Goal: Communication & Community: Answer question/provide support

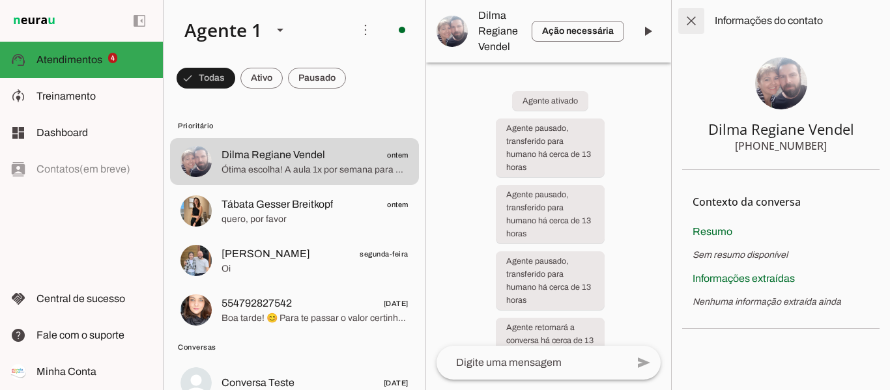
click at [691, 26] on span at bounding box center [691, 20] width 31 height 31
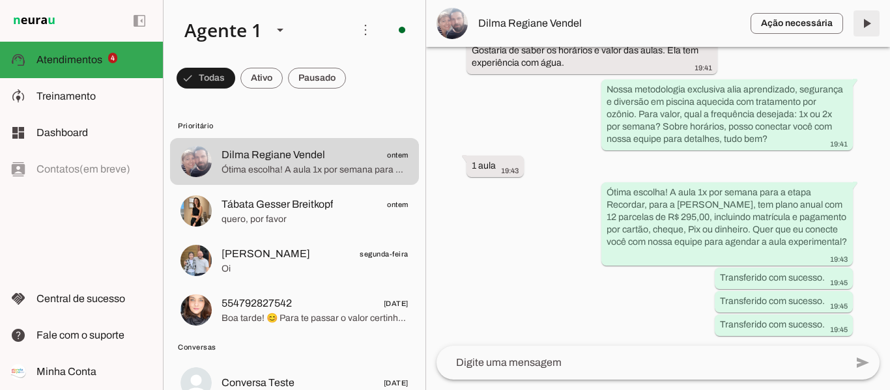
click at [866, 20] on span at bounding box center [866, 23] width 31 height 31
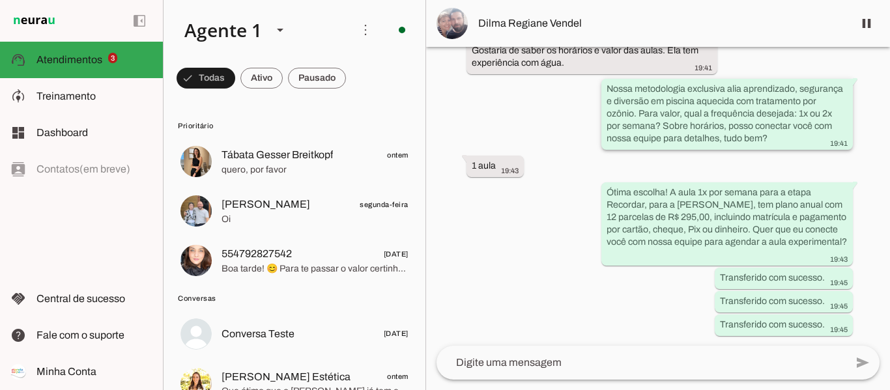
scroll to position [598, 0]
click at [864, 20] on span at bounding box center [866, 23] width 31 height 31
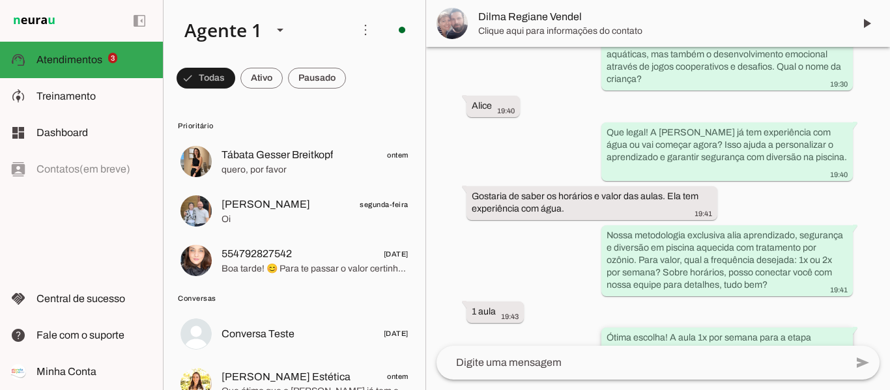
scroll to position [653, 0]
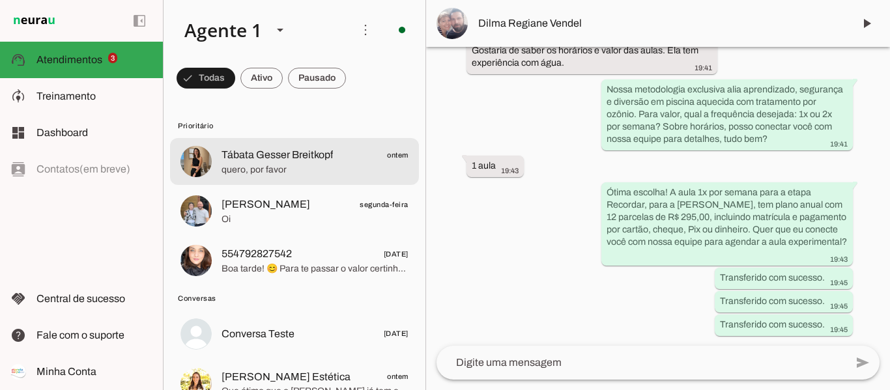
click at [274, 162] on span "Tábata Gesser Breitkopf" at bounding box center [277, 155] width 111 height 16
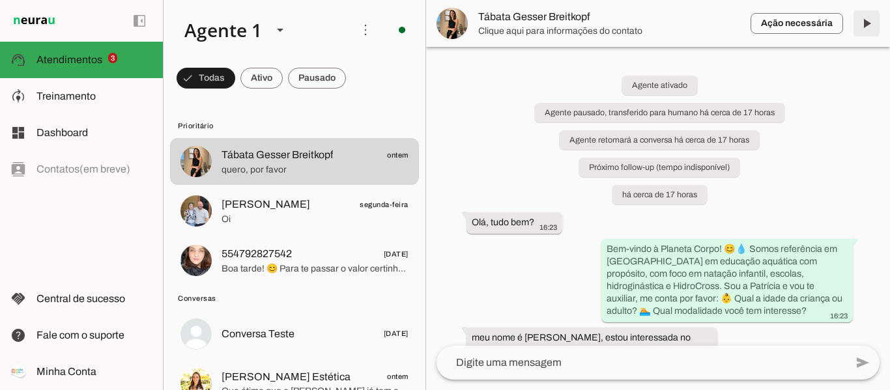
click at [861, 25] on span at bounding box center [866, 23] width 31 height 31
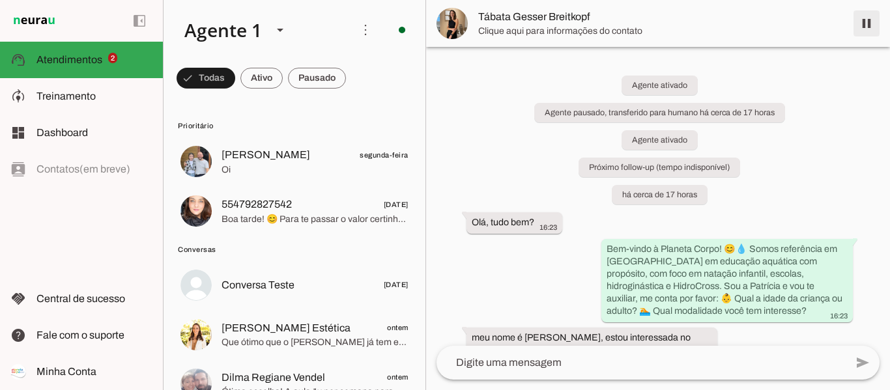
click at [866, 21] on span at bounding box center [866, 23] width 31 height 31
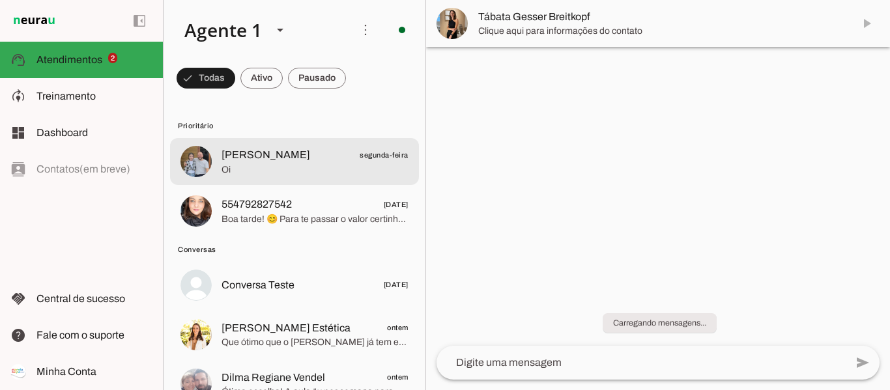
click at [302, 160] on span "[PERSON_NAME] segunda-feira" at bounding box center [315, 155] width 187 height 16
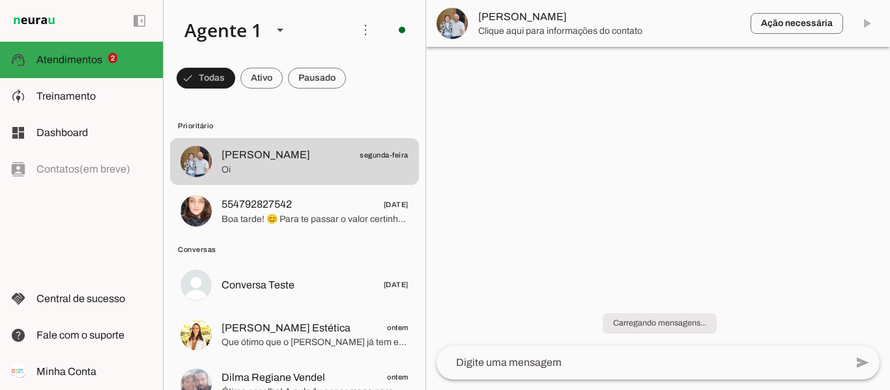
click at [868, 24] on md-item "Ação necessária O Agente detectou que uma ação humana é necessária, resolva a q…" at bounding box center [658, 23] width 464 height 47
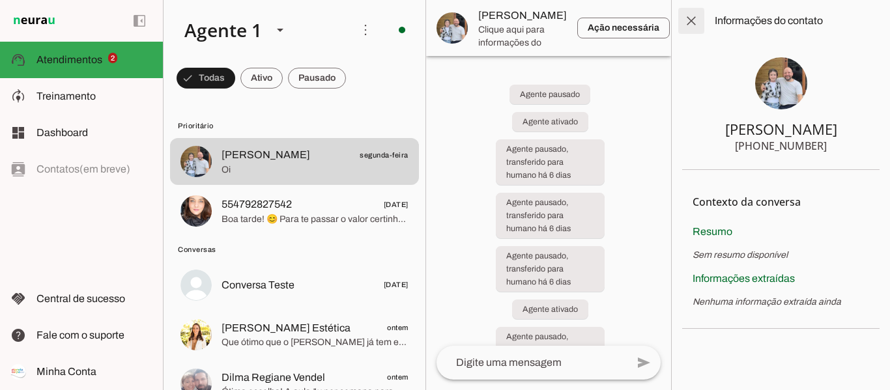
click at [687, 21] on span at bounding box center [691, 20] width 31 height 31
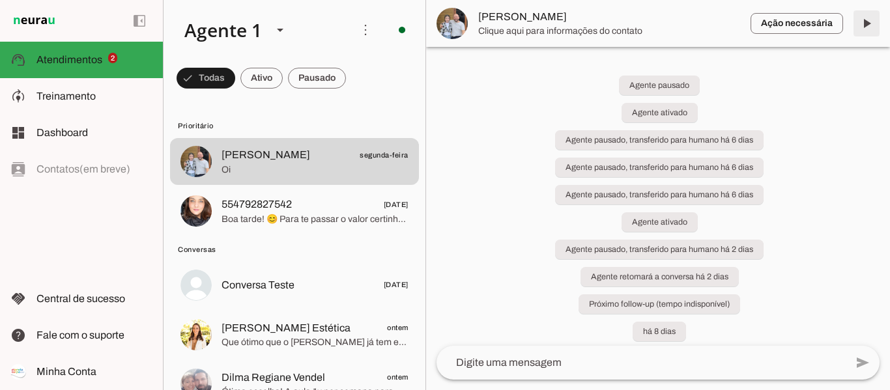
click at [871, 21] on span at bounding box center [866, 23] width 31 height 31
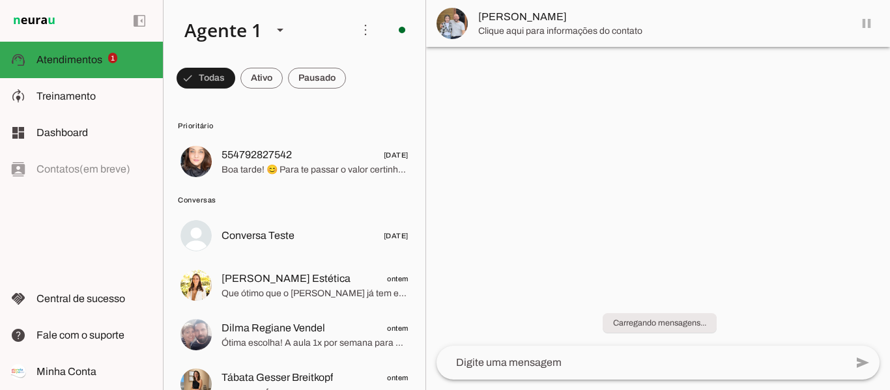
click at [866, 23] on md-item "[PERSON_NAME]" at bounding box center [658, 23] width 464 height 47
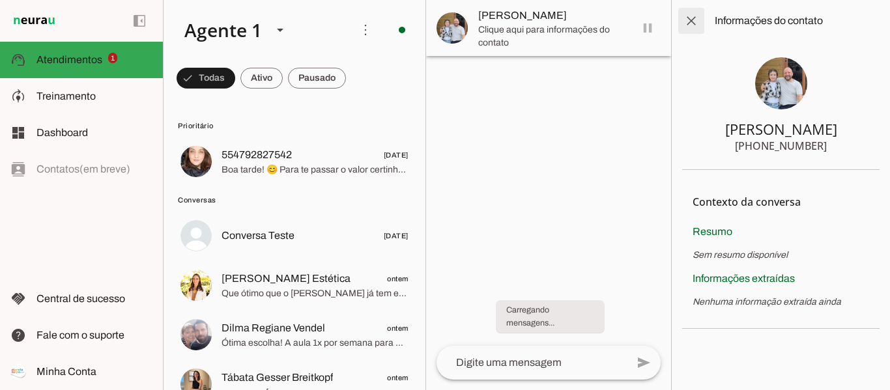
click at [699, 20] on span at bounding box center [691, 20] width 31 height 31
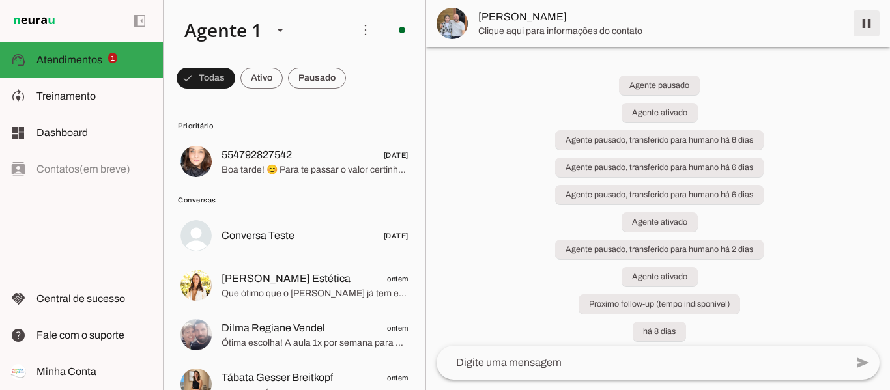
click at [868, 23] on span at bounding box center [866, 23] width 31 height 31
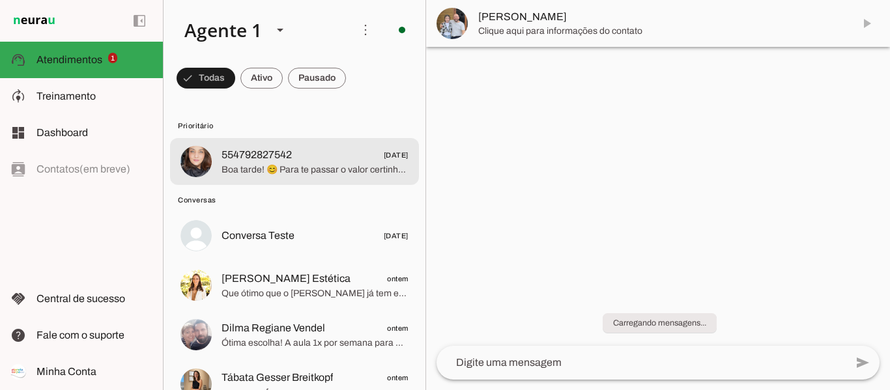
click at [323, 164] on span "Boa tarde! 😊 Para te passar o valor certinho, me conta por favor: qual a idade …" at bounding box center [315, 170] width 187 height 13
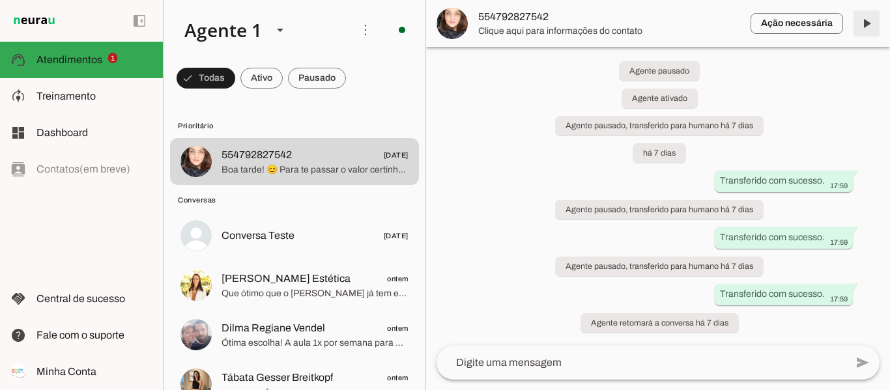
click at [869, 23] on span at bounding box center [866, 23] width 31 height 31
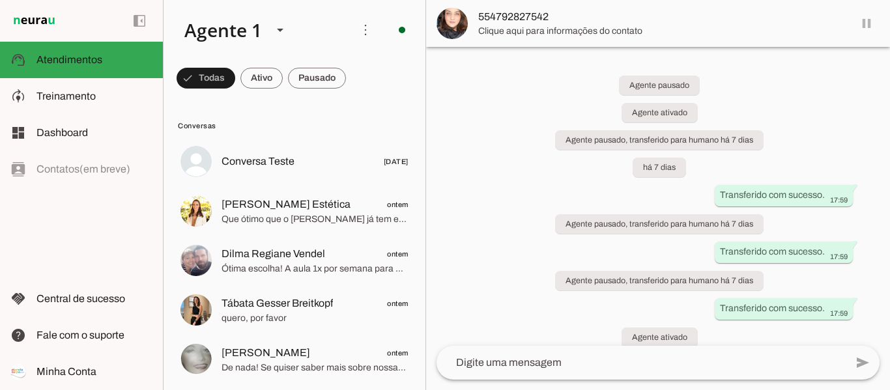
click at [864, 23] on md-item "554792827542" at bounding box center [658, 23] width 464 height 47
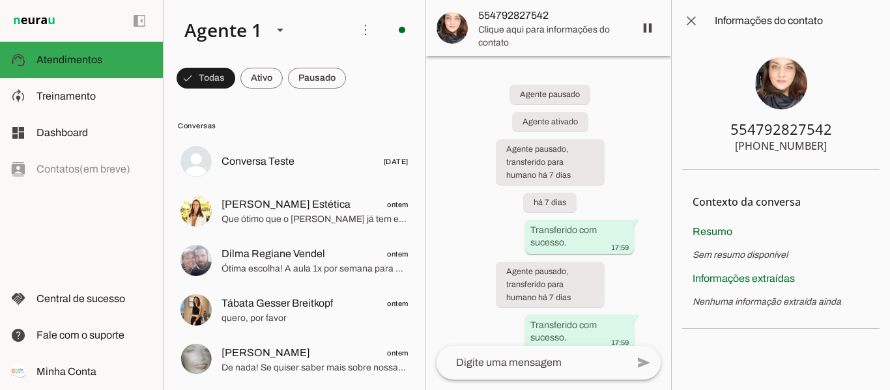
click at [692, 20] on span at bounding box center [691, 20] width 31 height 31
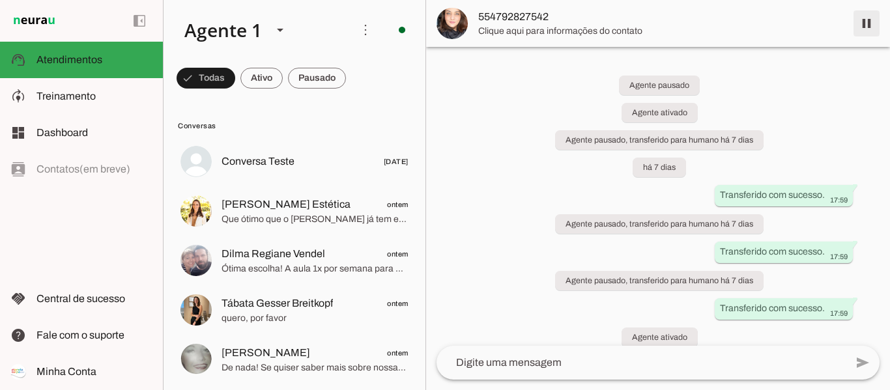
click at [866, 24] on span at bounding box center [866, 23] width 31 height 31
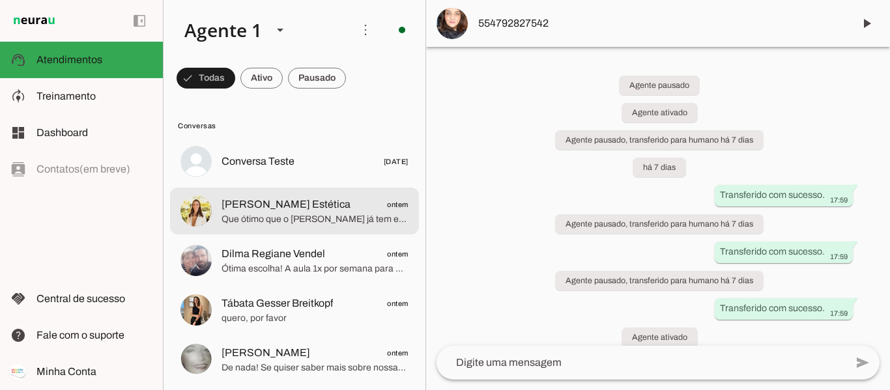
click at [257, 223] on span "Que ótimo que o [PERSON_NAME] já tem experiência, isso facilita muito o desenvo…" at bounding box center [315, 219] width 187 height 13
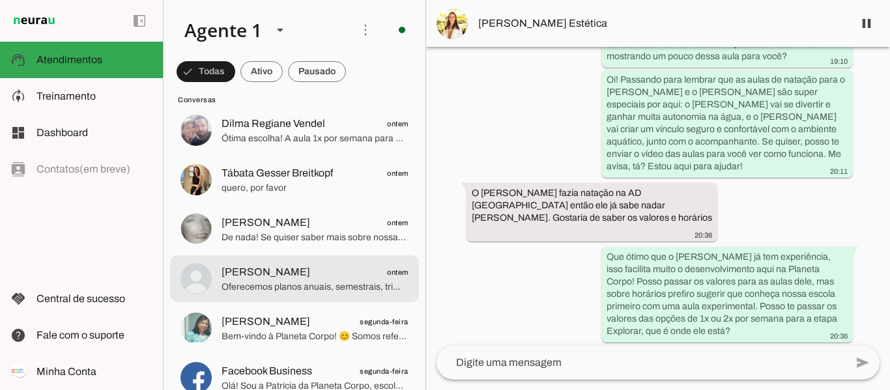
scroll to position [195, 0]
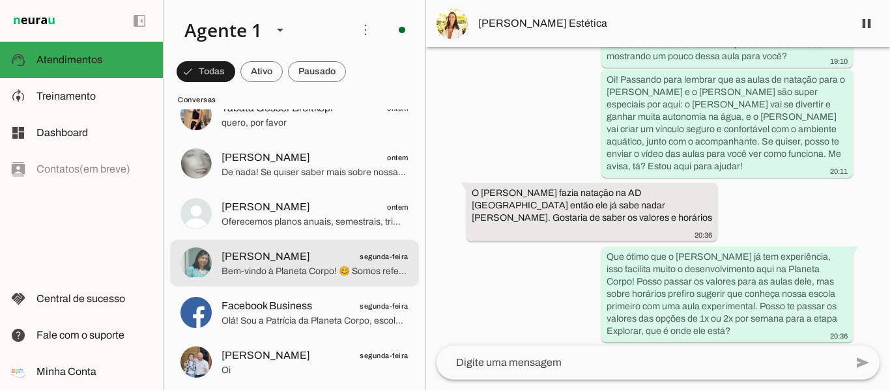
click at [345, 267] on span "Bem-vindo à Planeta Corpo! 😊 Somos referência em [GEOGRAPHIC_DATA] em atividade…" at bounding box center [315, 271] width 187 height 13
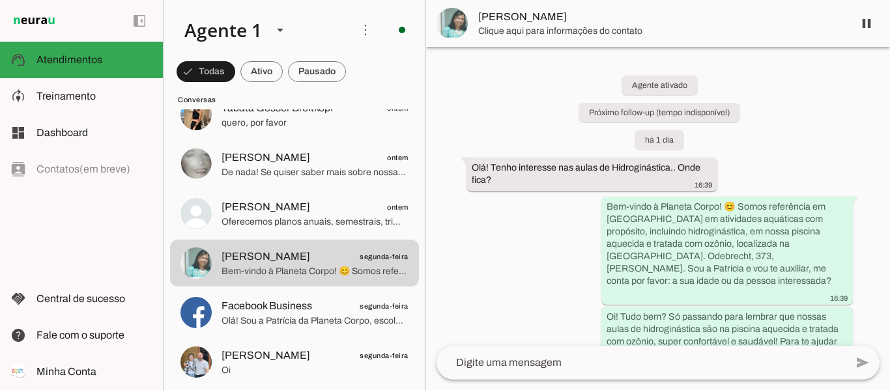
scroll to position [29, 0]
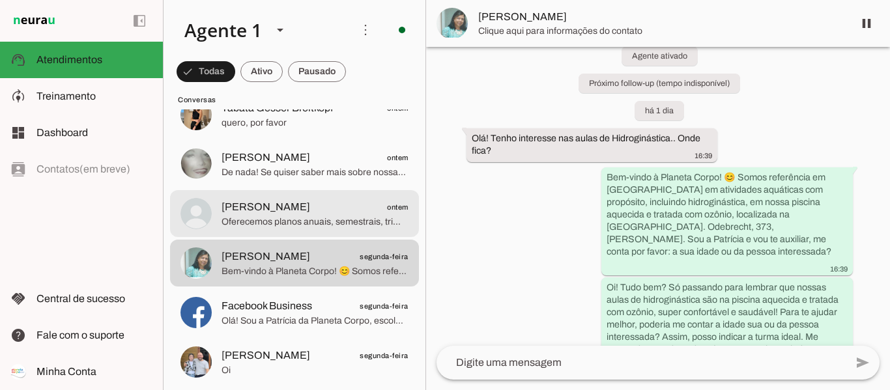
click at [257, 225] on span "Oferecemos planos anuais, semestrais, trimestrais e mensais, todos com pagament…" at bounding box center [315, 222] width 187 height 13
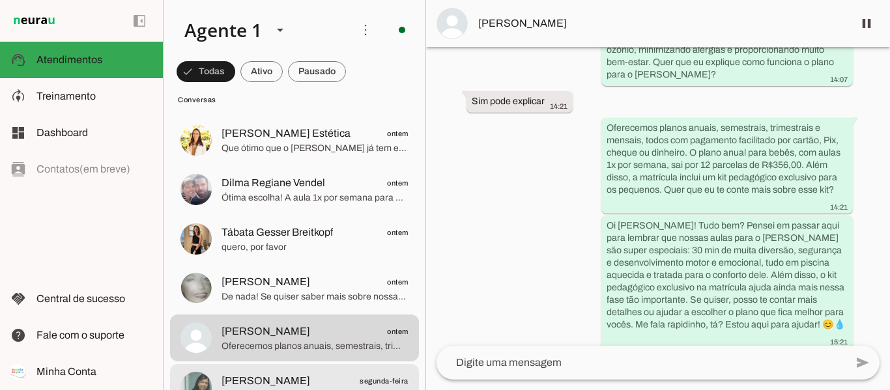
scroll to position [65, 0]
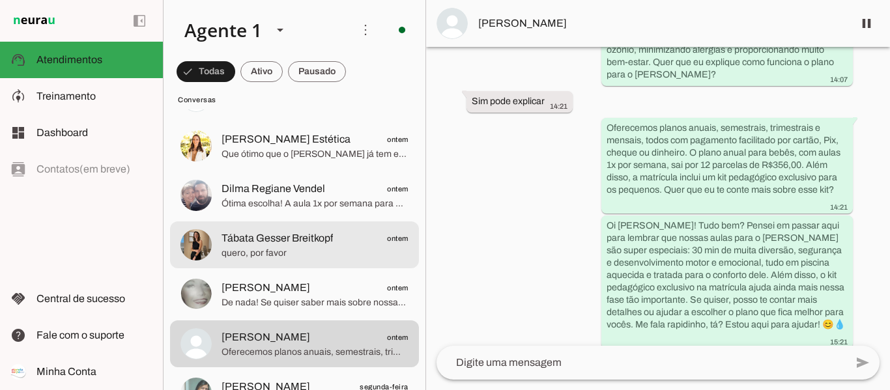
click at [268, 237] on span "Tábata Gesser Breitkopf" at bounding box center [277, 239] width 111 height 16
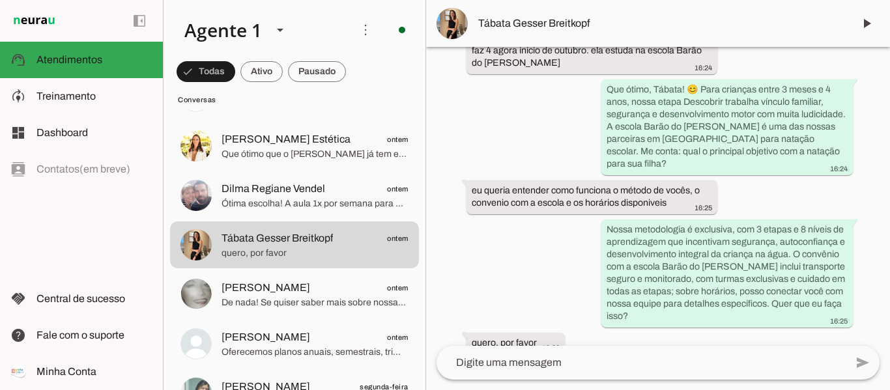
scroll to position [425, 0]
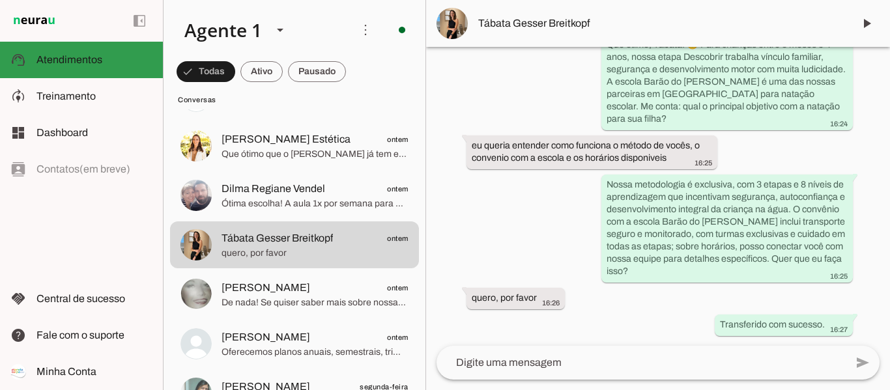
drag, startPoint x: 68, startPoint y: 59, endPoint x: 66, endPoint y: 39, distance: 19.6
click at [68, 58] on span "Atendimentos" at bounding box center [69, 59] width 66 height 11
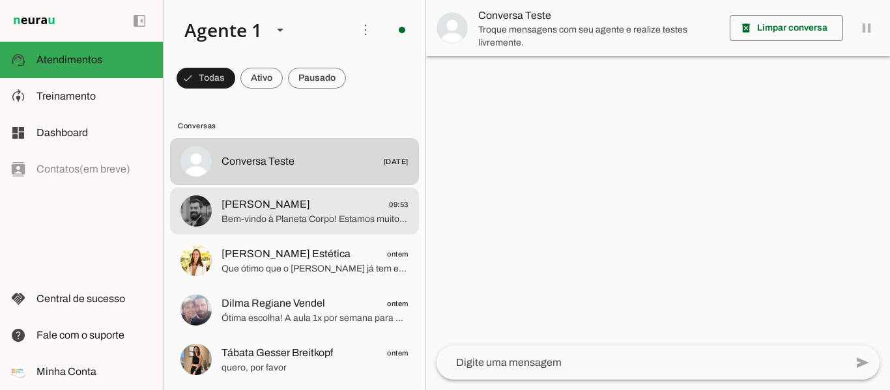
click at [307, 221] on span "Bem-vindo à Planeta Corpo! Estamos muito felizes com seu contato! 😊 💧 A piscina…" at bounding box center [315, 219] width 187 height 13
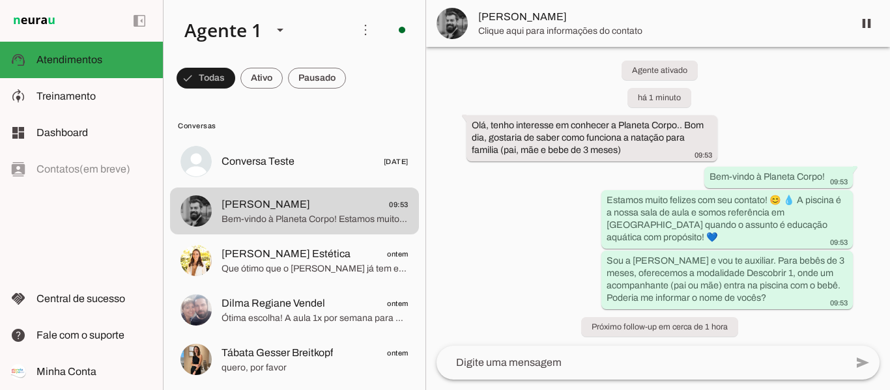
scroll to position [19, 0]
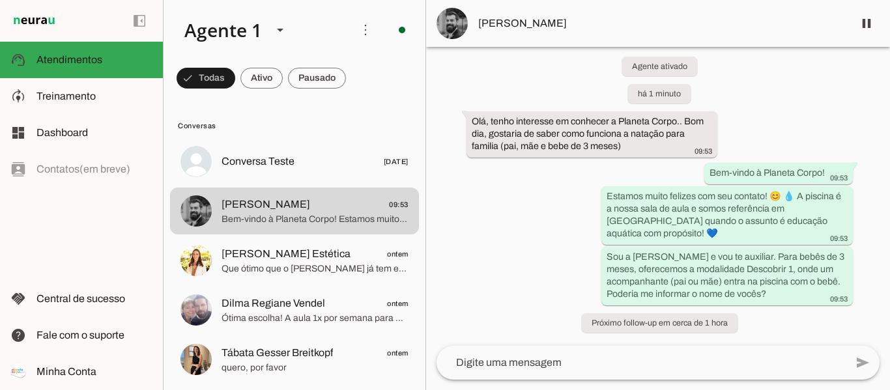
click at [769, 134] on div "Agente ativado há 1 minuto Olá, tenho interesse em conhecer a Planeta Corpo.. B…" at bounding box center [658, 196] width 464 height 299
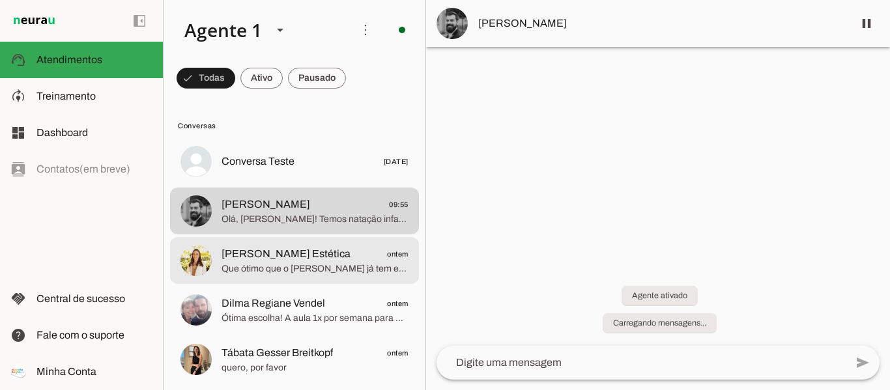
click at [327, 264] on span "Que ótimo que o [PERSON_NAME] já tem experiência, isso facilita muito o desenvo…" at bounding box center [315, 269] width 187 height 13
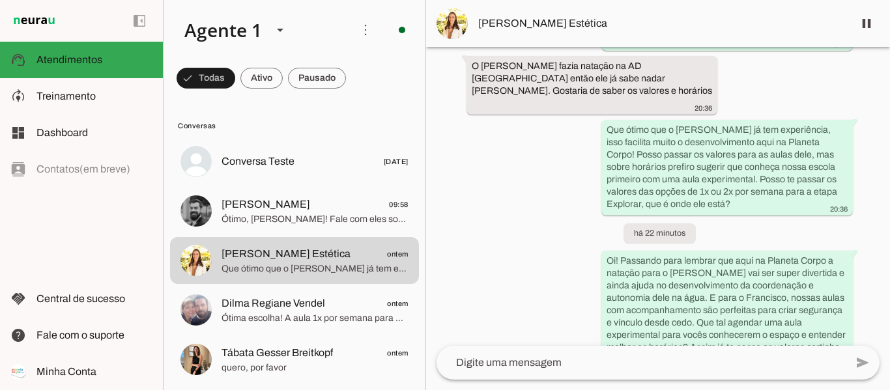
scroll to position [711, 0]
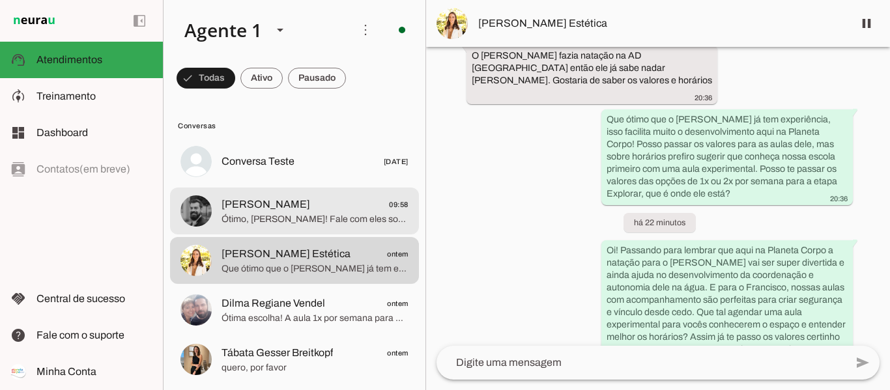
click at [292, 214] on span "Ótimo, [PERSON_NAME]! Fale com eles sobre a natação para adultos e conversem so…" at bounding box center [315, 219] width 187 height 13
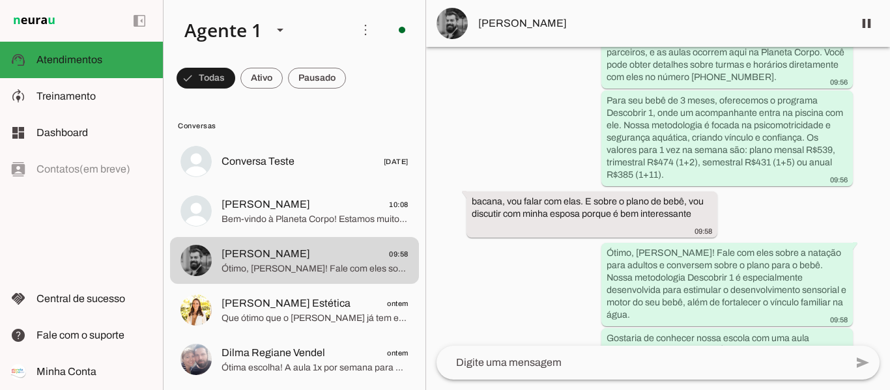
scroll to position [597, 0]
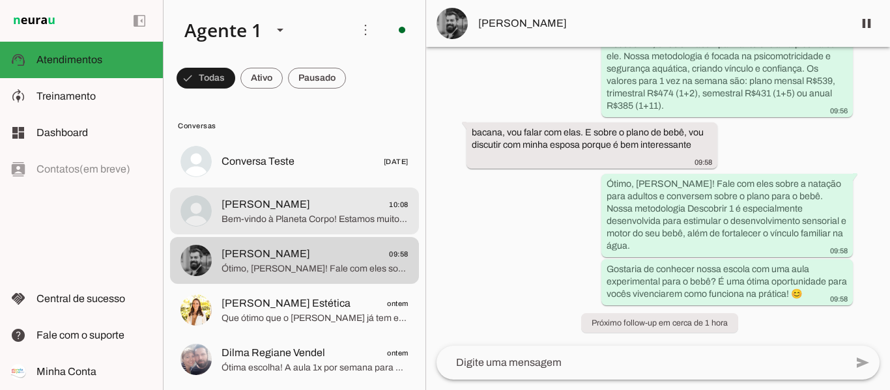
click at [307, 221] on span "Bem-vindo à Planeta Corpo! Estamos muito felizes com seu contato! 😊 💧 A piscina…" at bounding box center [315, 219] width 187 height 13
